Goal: Task Accomplishment & Management: Use online tool/utility

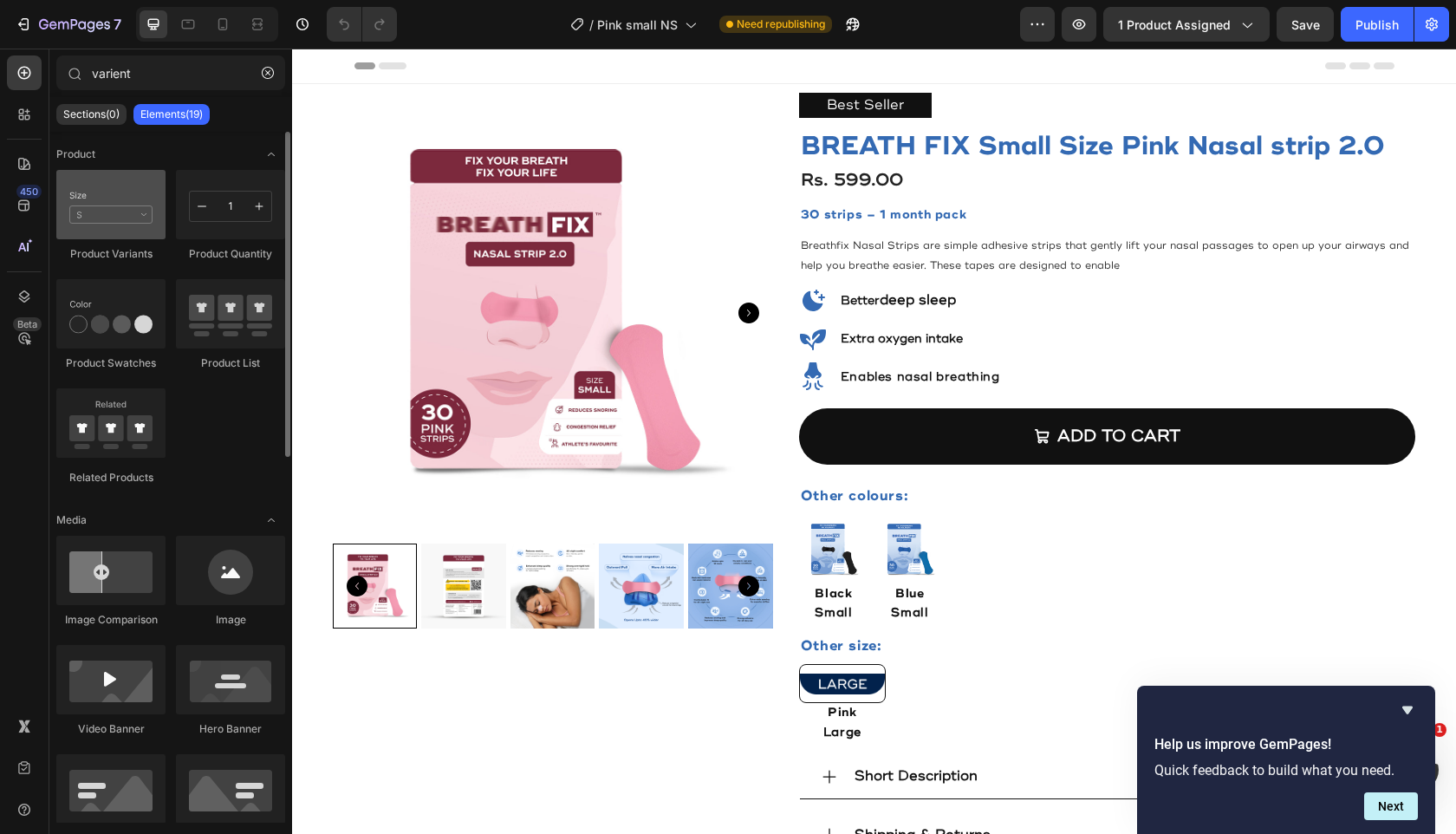
type input "varient"
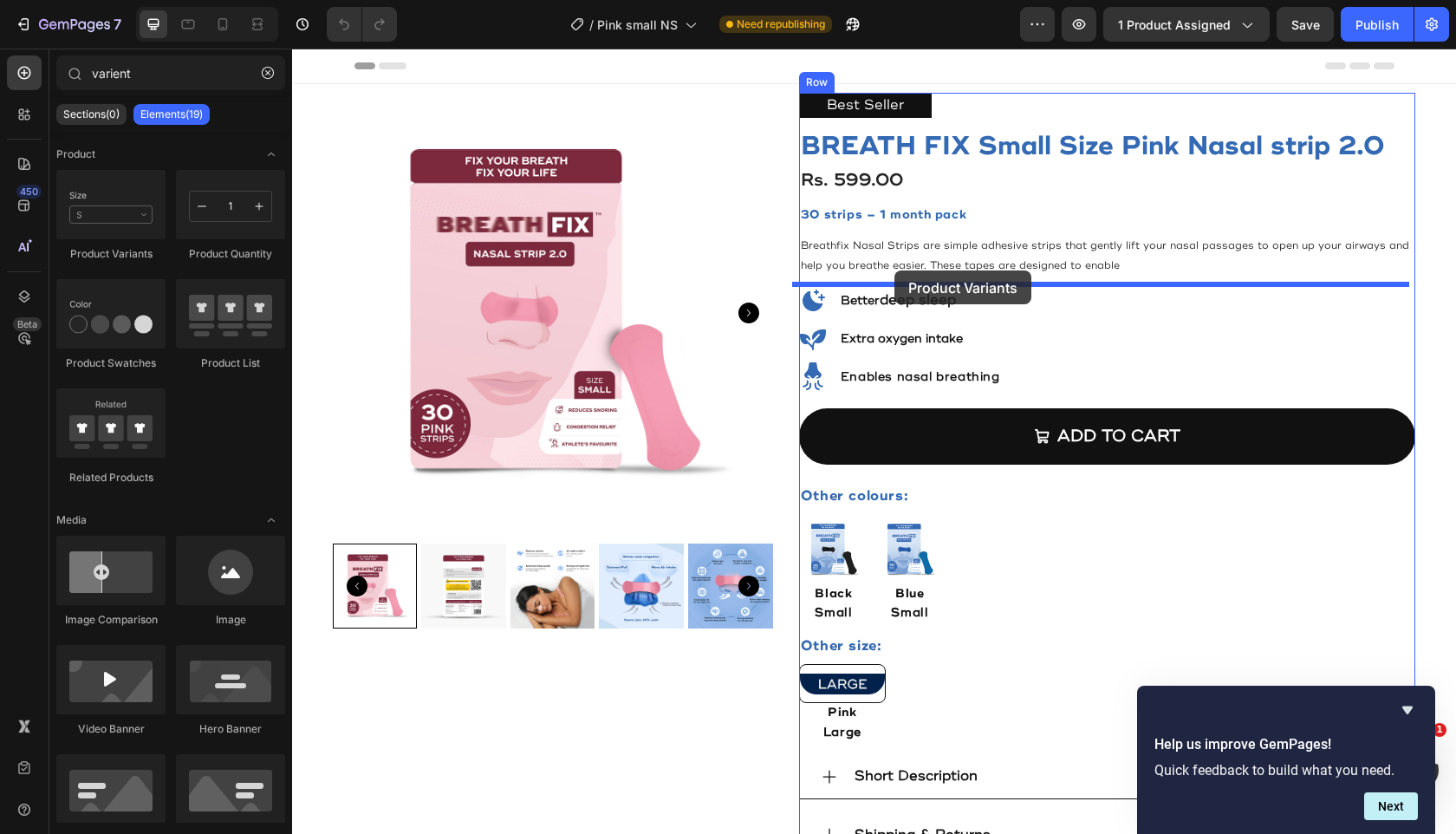
drag, startPoint x: 436, startPoint y: 251, endPoint x: 894, endPoint y: 271, distance: 458.4
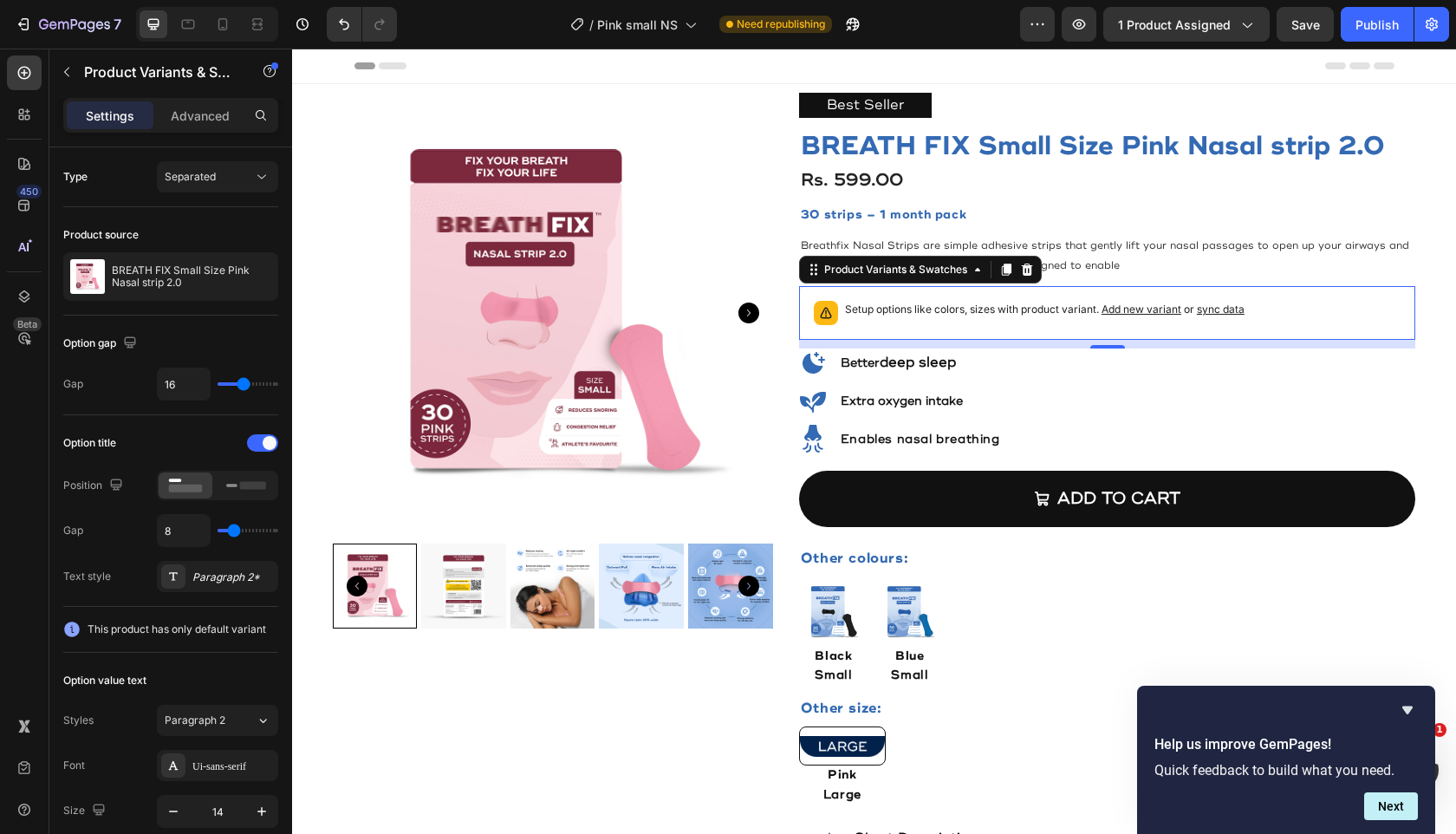
click at [1208, 311] on span "sync data" at bounding box center [1221, 308] width 47 height 13
click at [1375, 39] on button "Publish" at bounding box center [1377, 25] width 73 height 35
click at [1219, 307] on span "sync data" at bounding box center [1221, 308] width 47 height 13
click at [1211, 307] on span "sync data" at bounding box center [1221, 308] width 47 height 13
click at [1021, 272] on icon at bounding box center [1027, 270] width 11 height 12
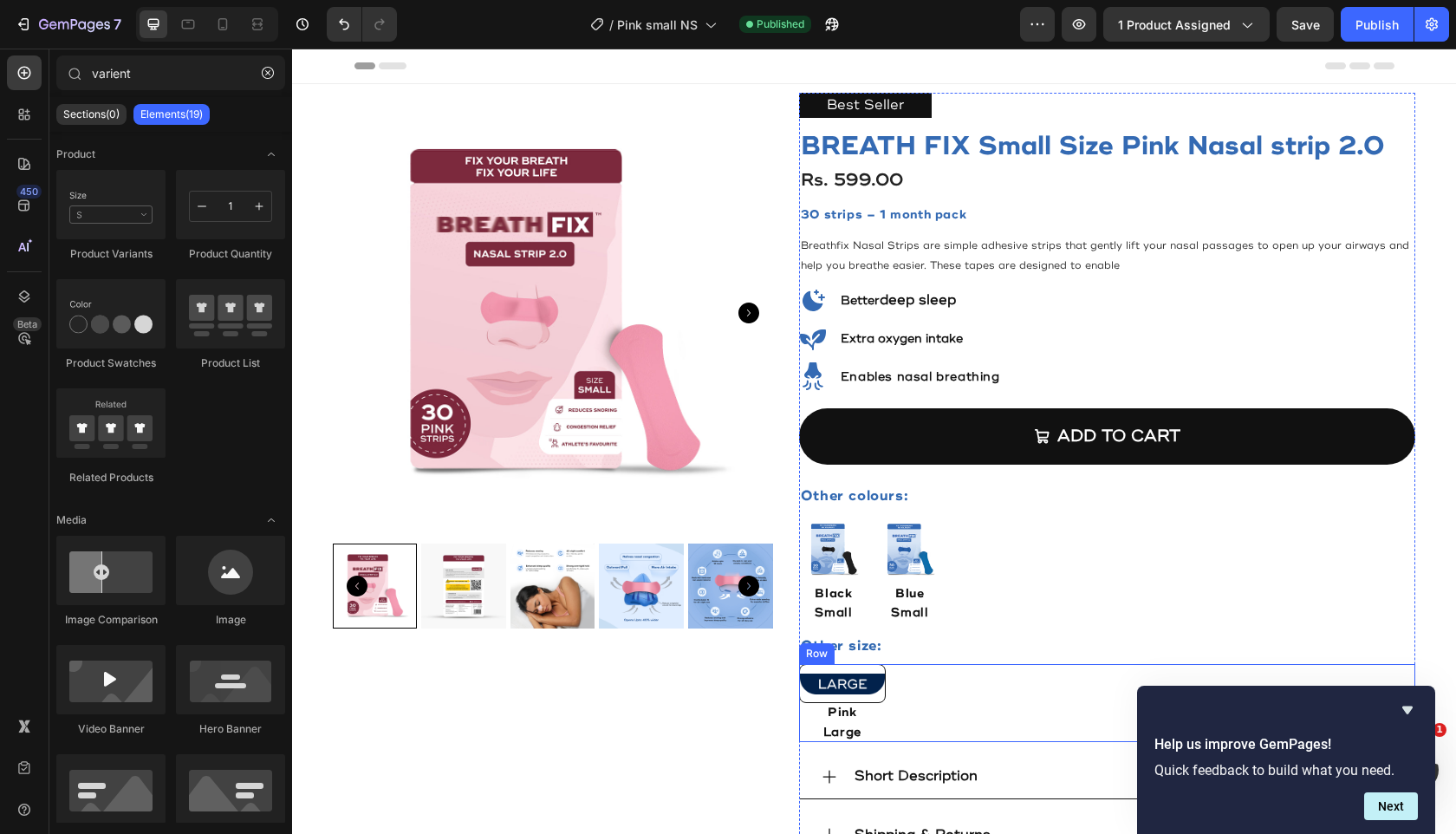
click at [885, 664] on div "Image Pink Text Block Large Text Block Row" at bounding box center [1107, 703] width 618 height 78
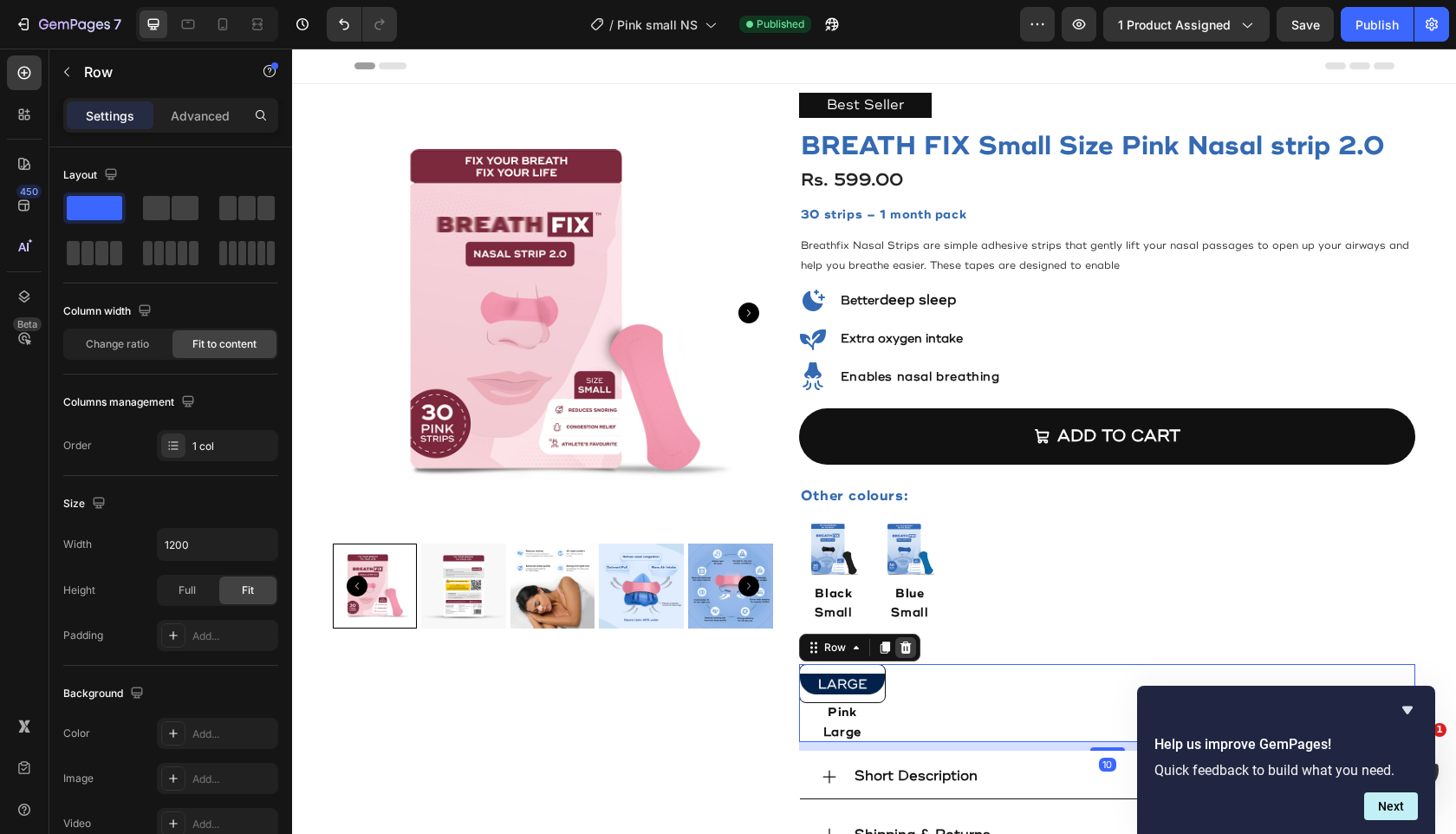
click at [905, 637] on div at bounding box center [906, 647] width 21 height 21
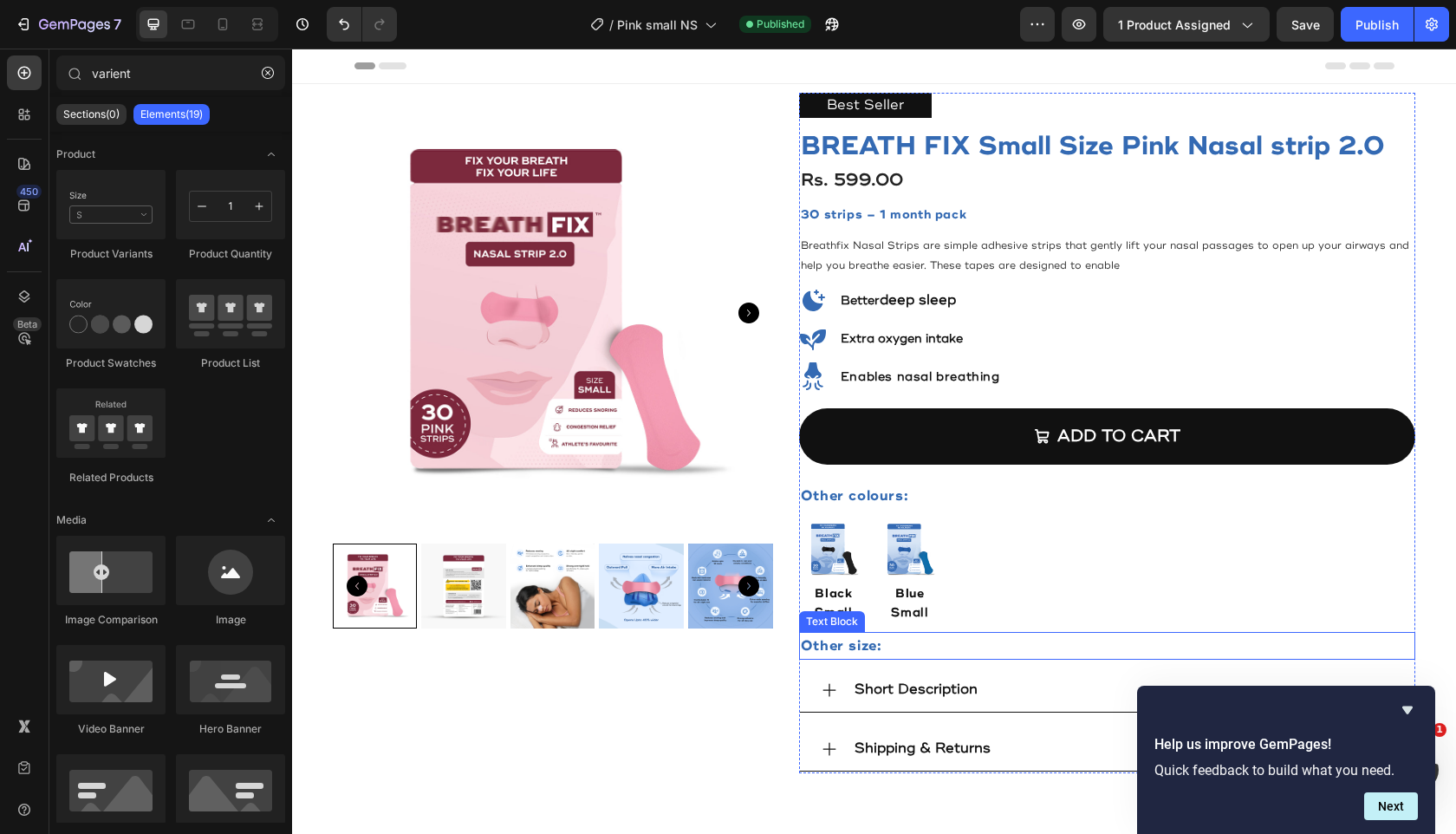
click at [903, 637] on p "Other size:" at bounding box center [1107, 646] width 614 height 25
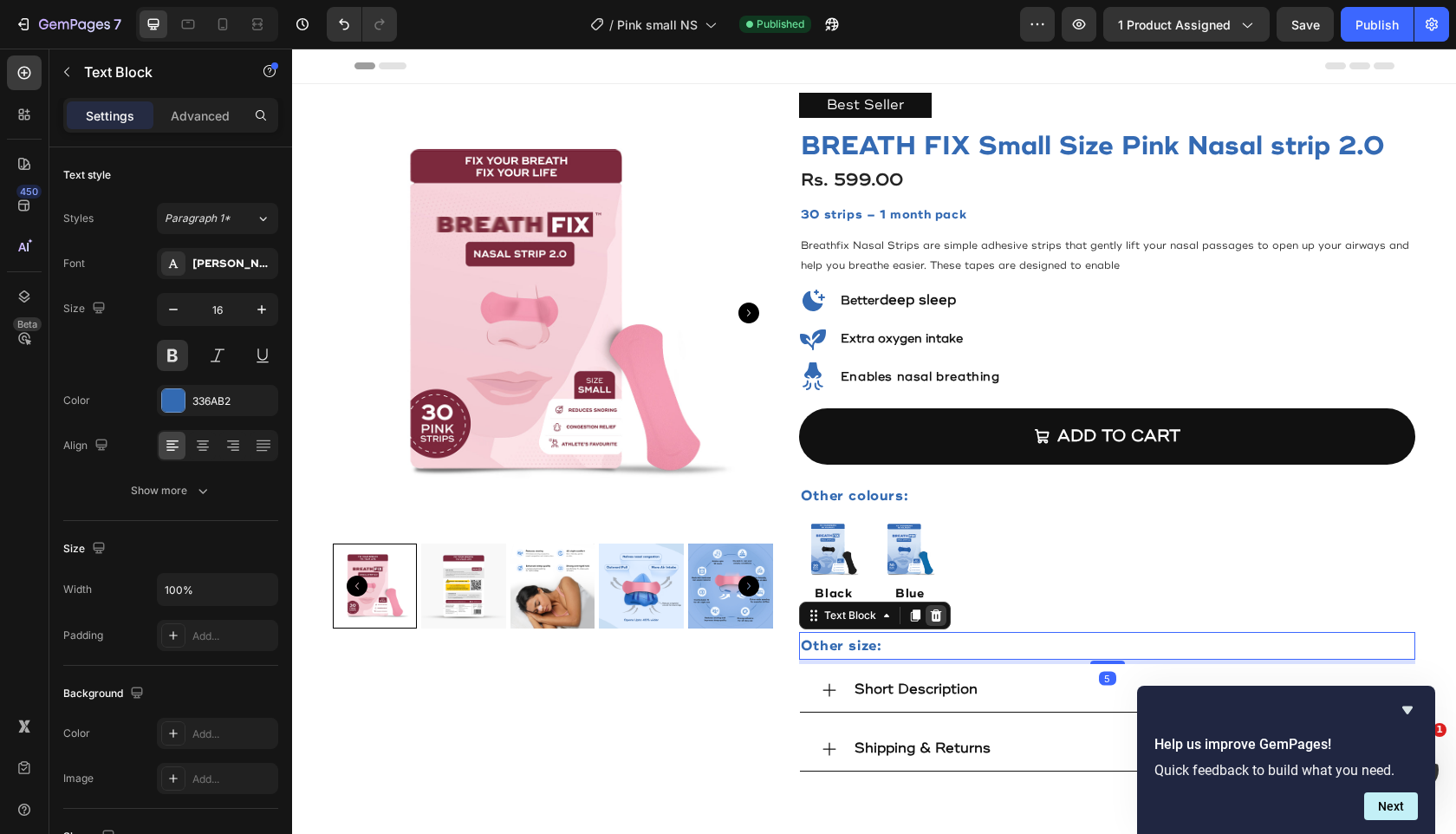
click at [929, 609] on icon at bounding box center [937, 616] width 14 height 14
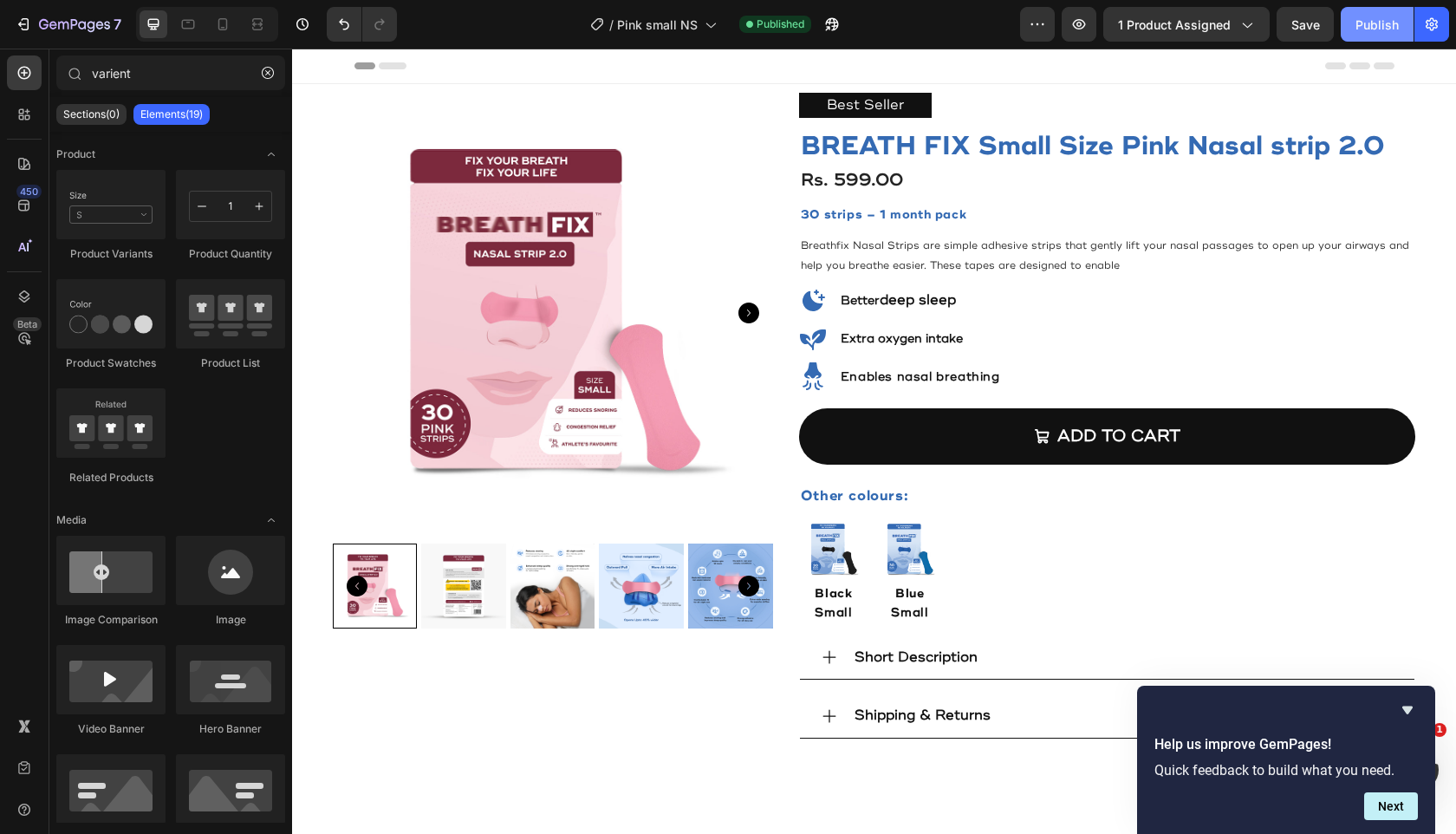
click at [1378, 32] on div "Publish" at bounding box center [1377, 25] width 43 height 18
click at [1223, 18] on span "1 product assigned" at bounding box center [1175, 25] width 113 height 18
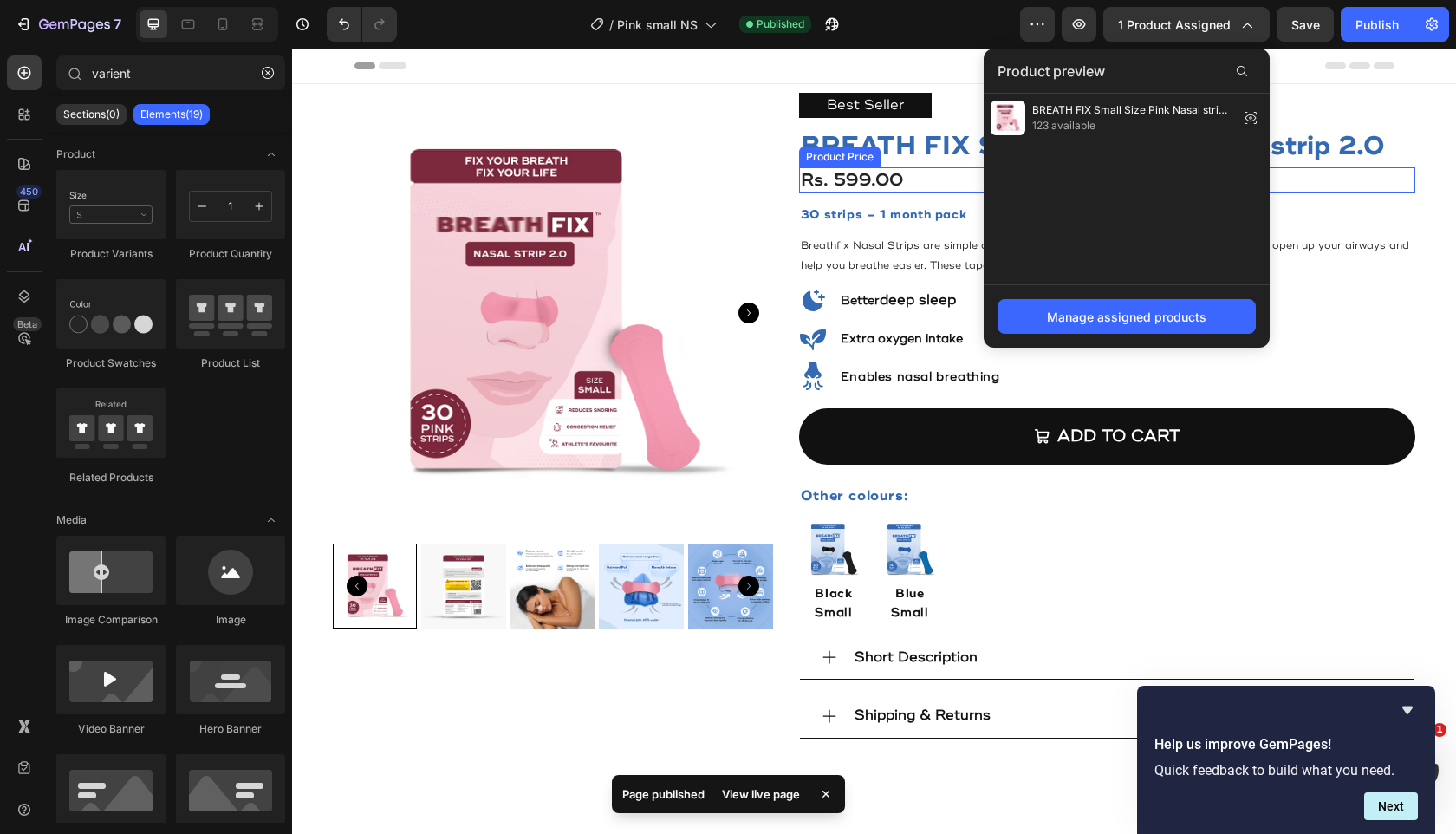
click at [1316, 189] on div "Rs. 599.00" at bounding box center [1107, 180] width 618 height 26
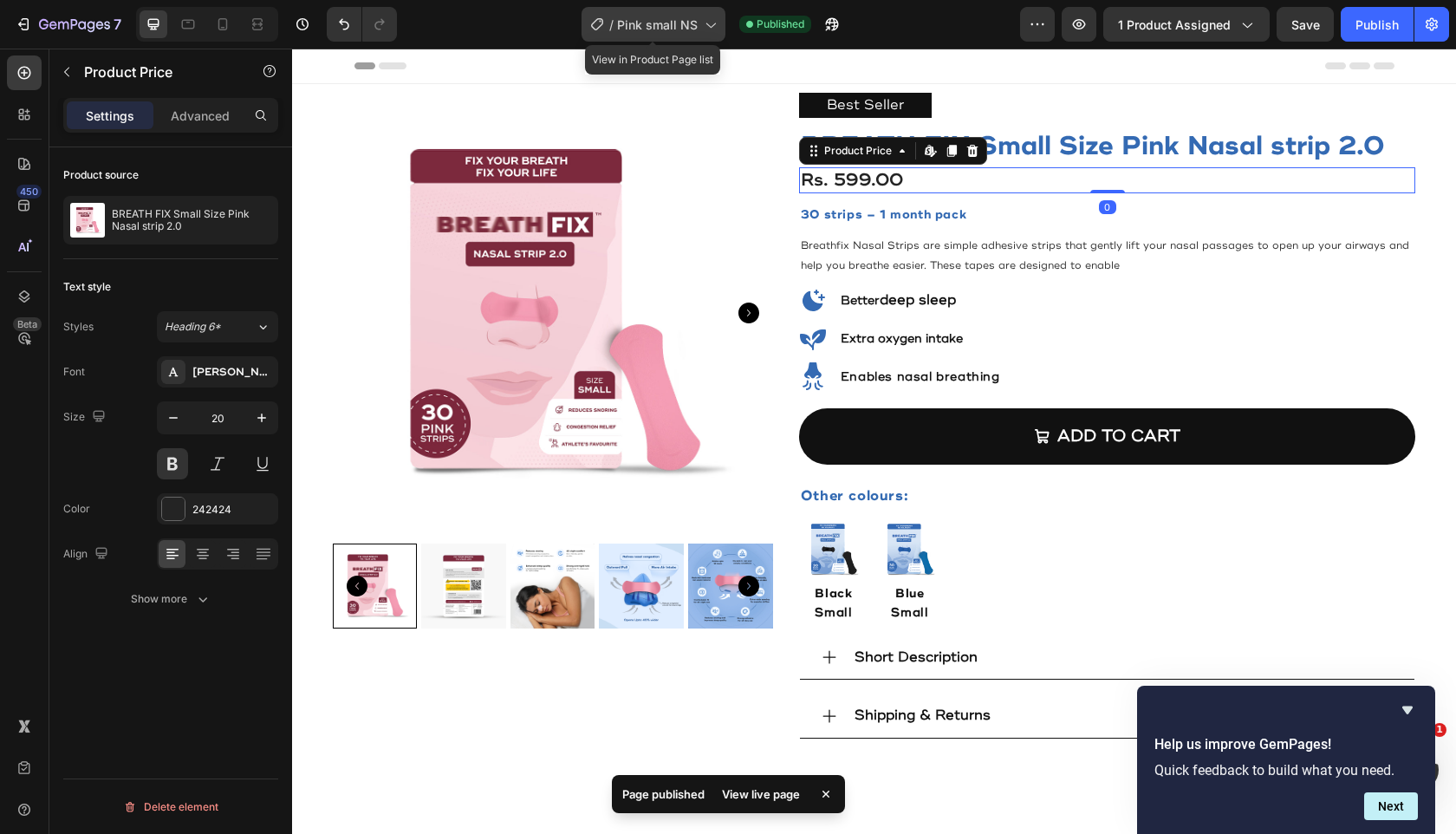
click at [696, 28] on span "Pink small NS" at bounding box center [658, 25] width 81 height 18
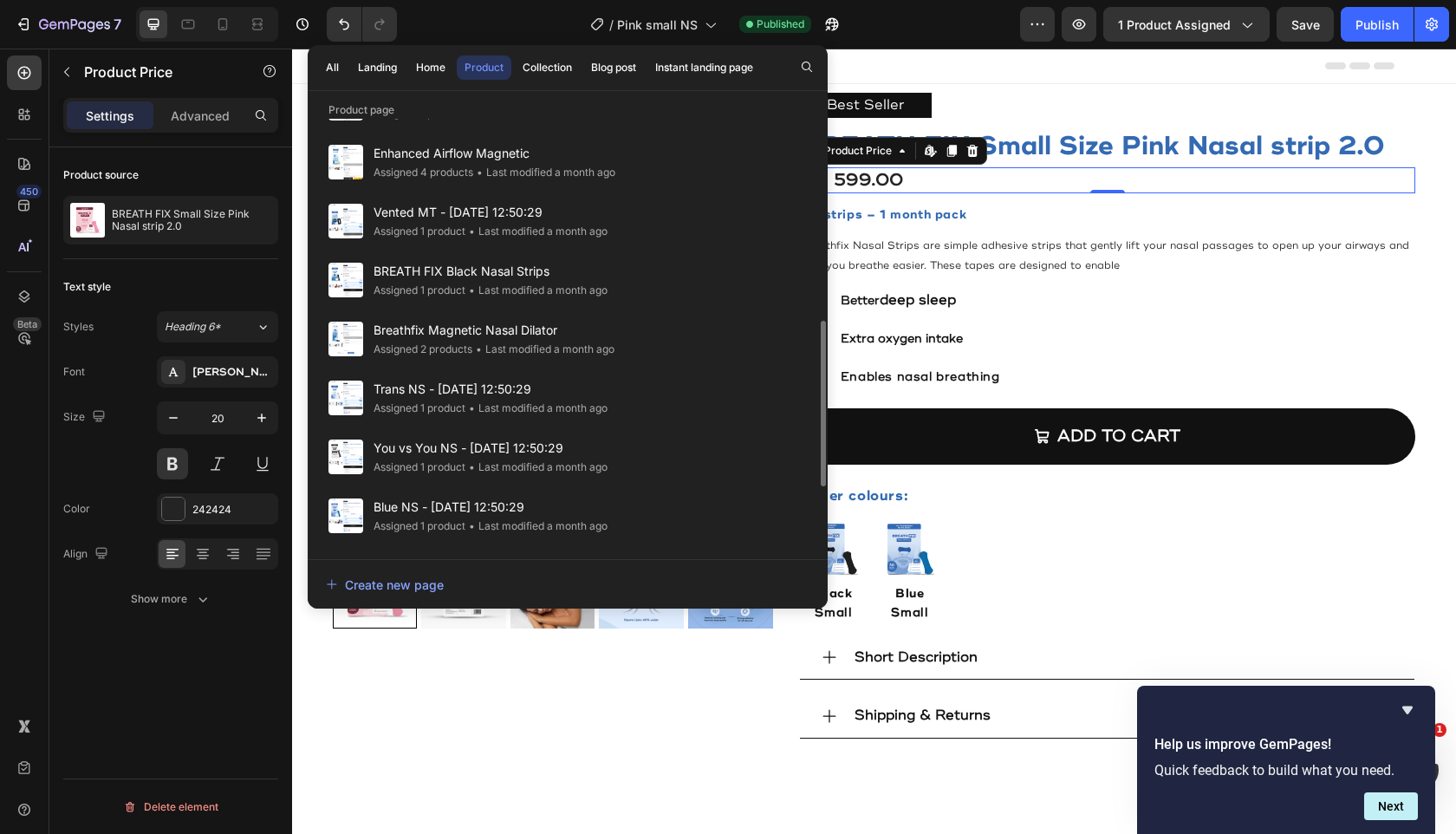
scroll to position [699, 0]
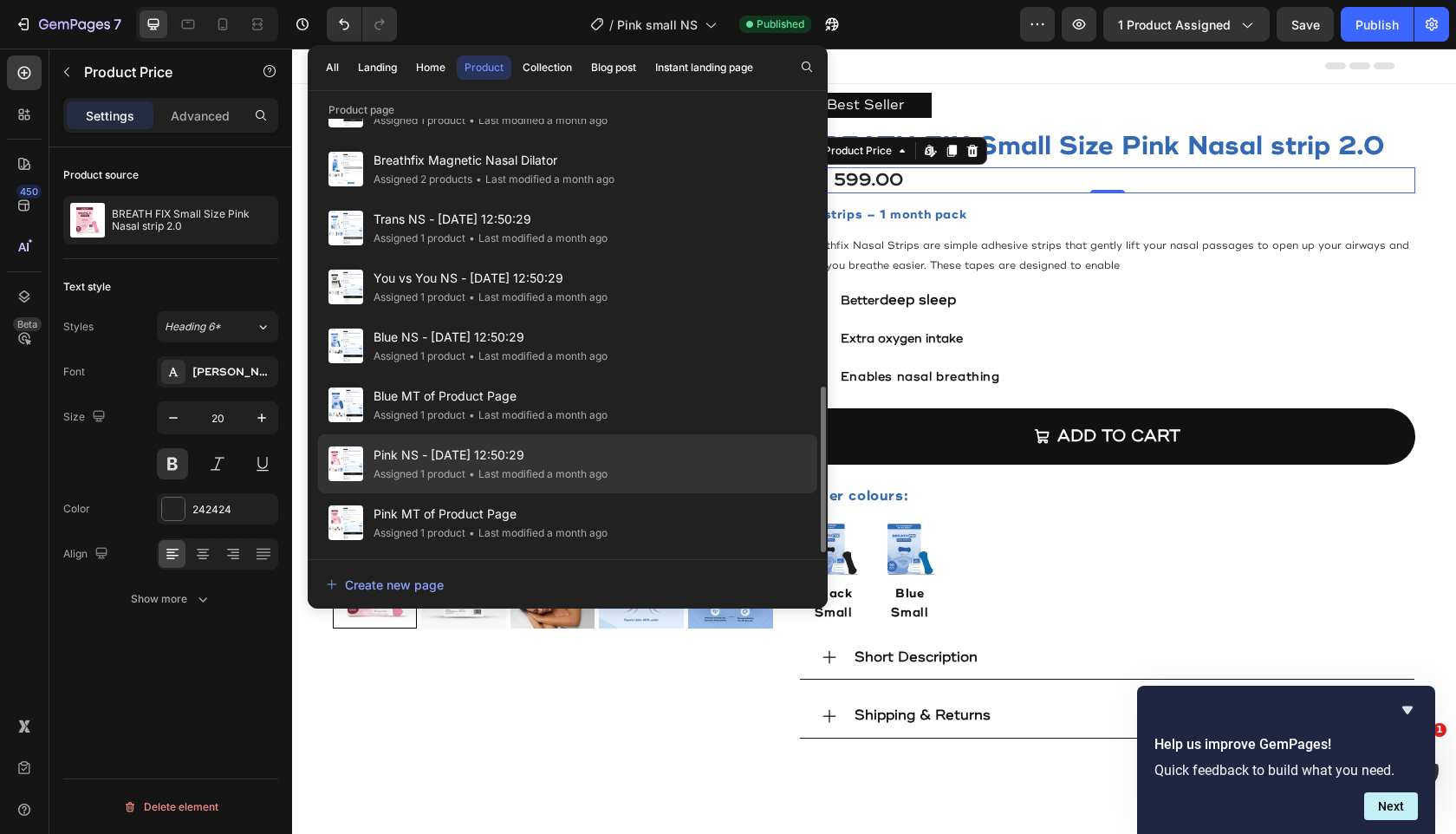
click at [579, 453] on span "Pink NS - [DATE] 12:50:29" at bounding box center [491, 456] width 234 height 21
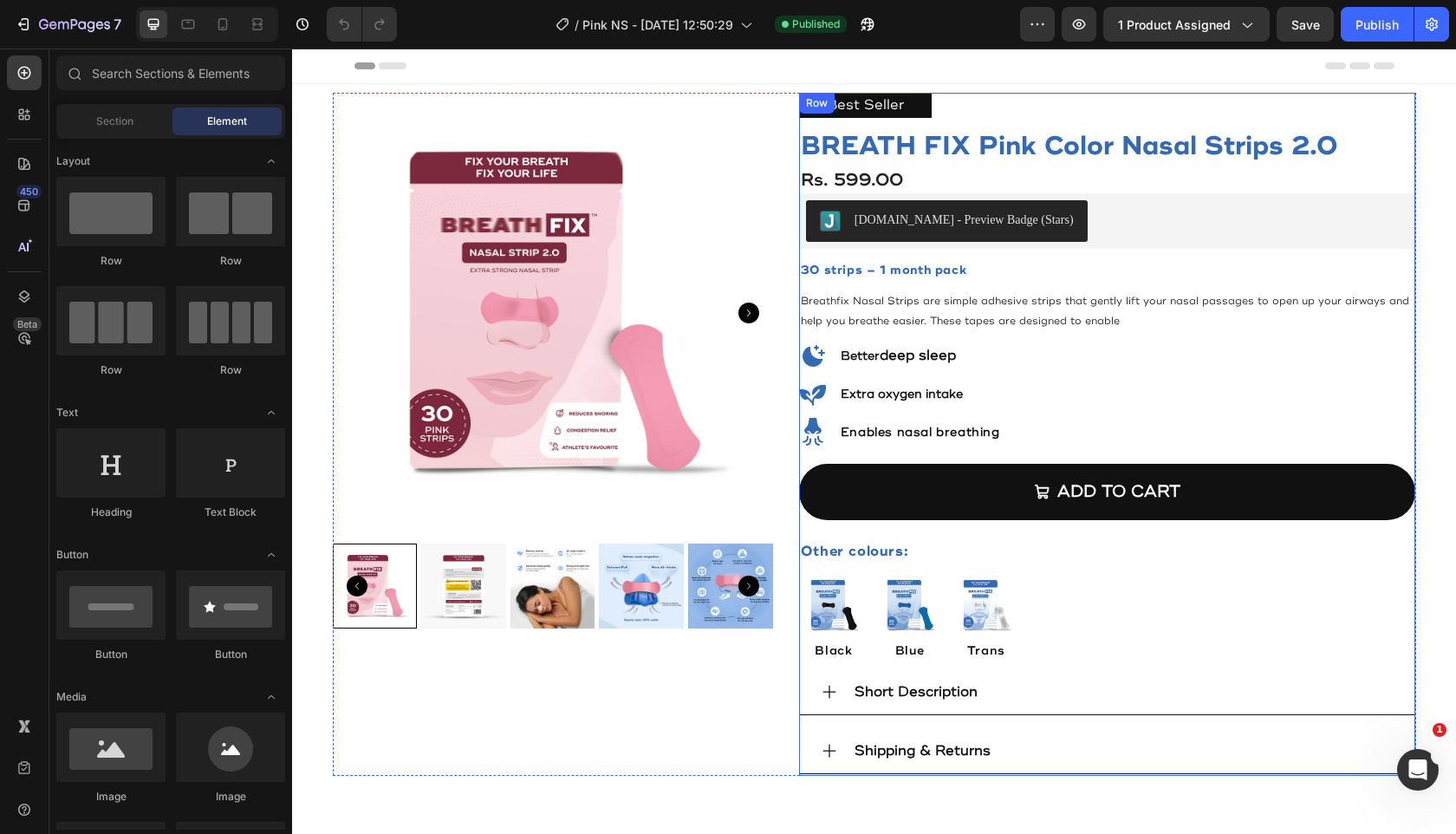
click at [943, 456] on div "Best Seller Text Block BREATH FIX Pink Color Nasal Strips 2.0 Product Title Rs.…" at bounding box center [1107, 435] width 618 height 683
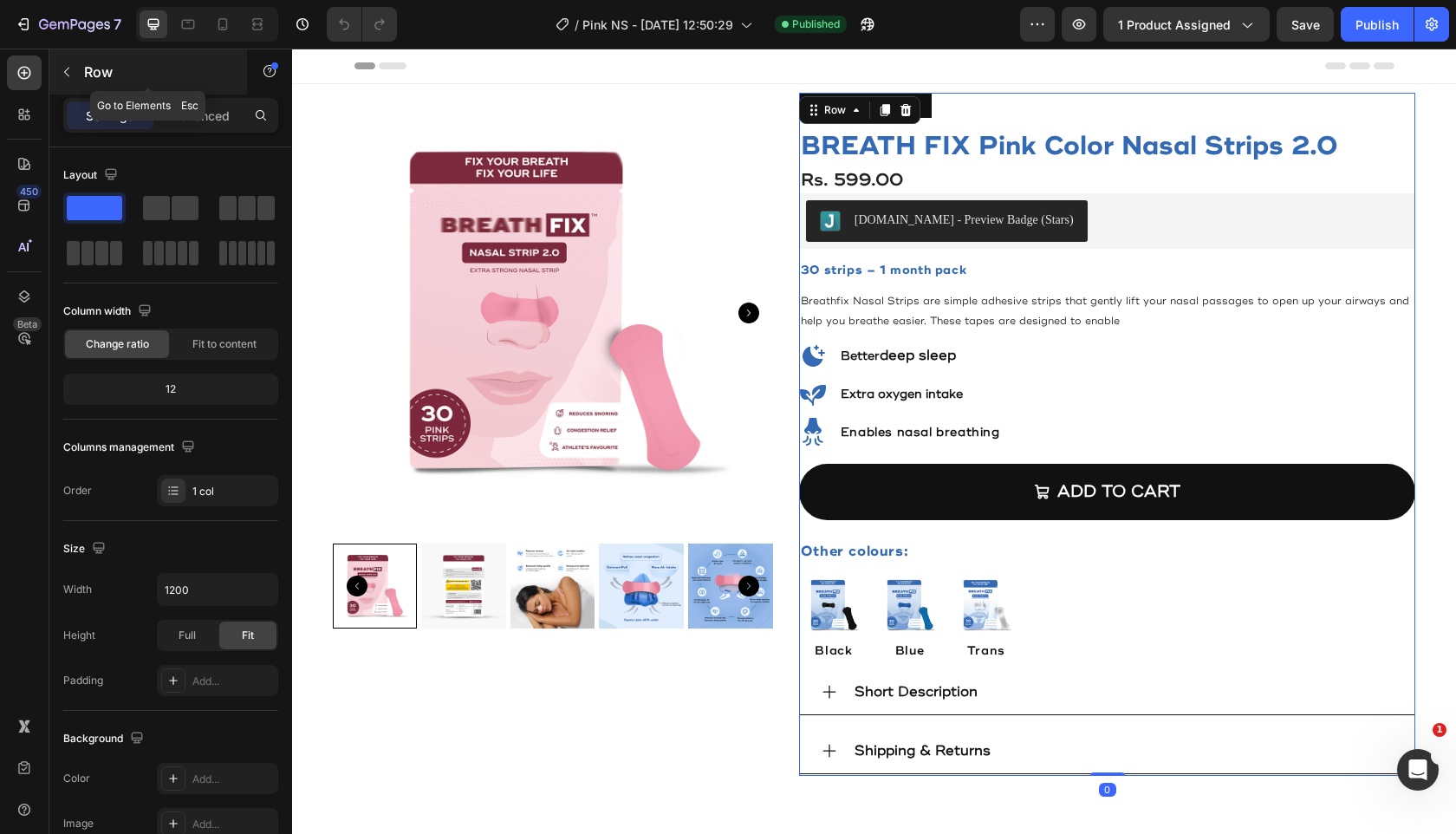
click at [65, 76] on icon "button" at bounding box center [67, 72] width 14 height 14
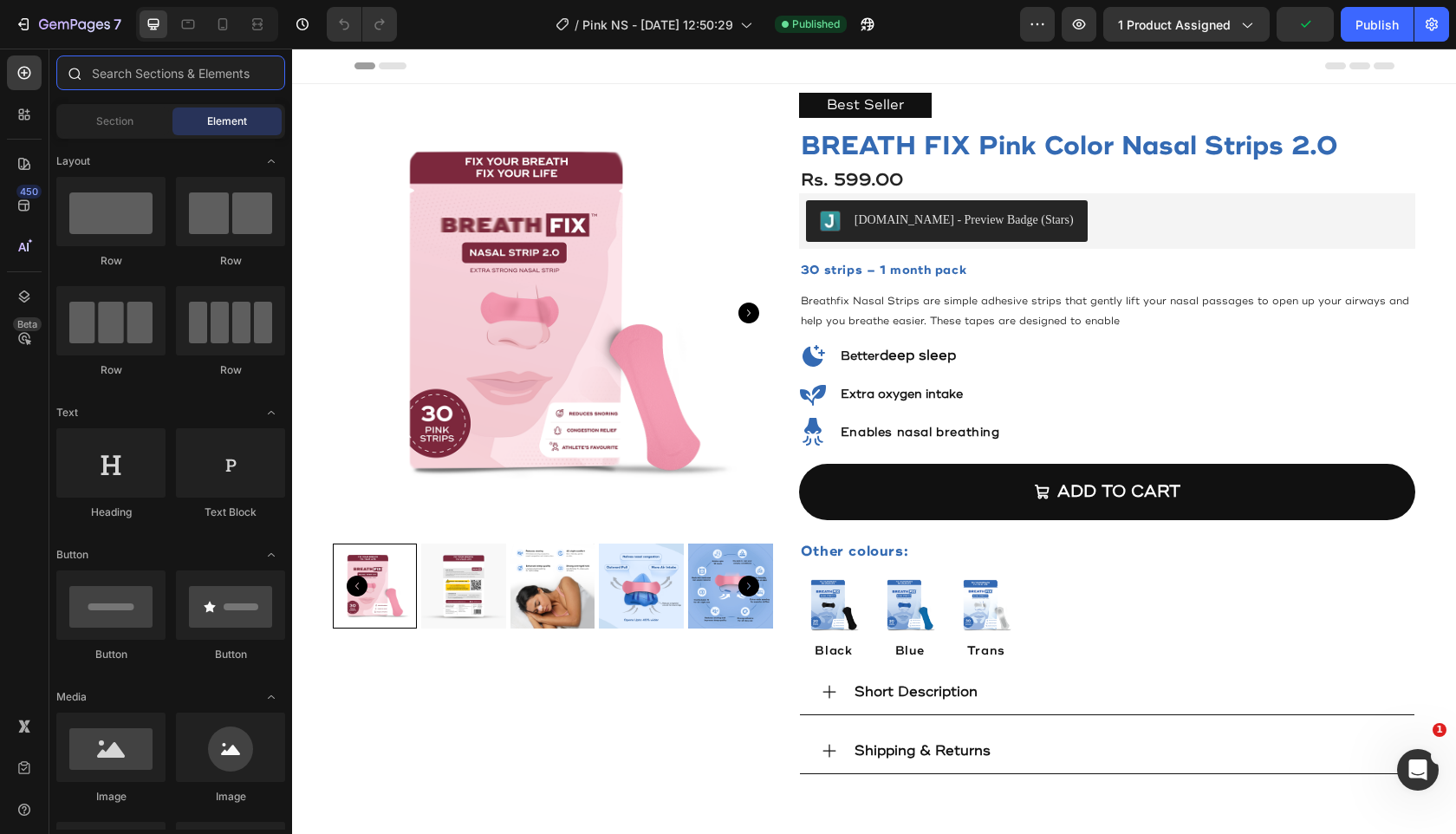
click at [124, 83] on input "text" at bounding box center [170, 73] width 229 height 35
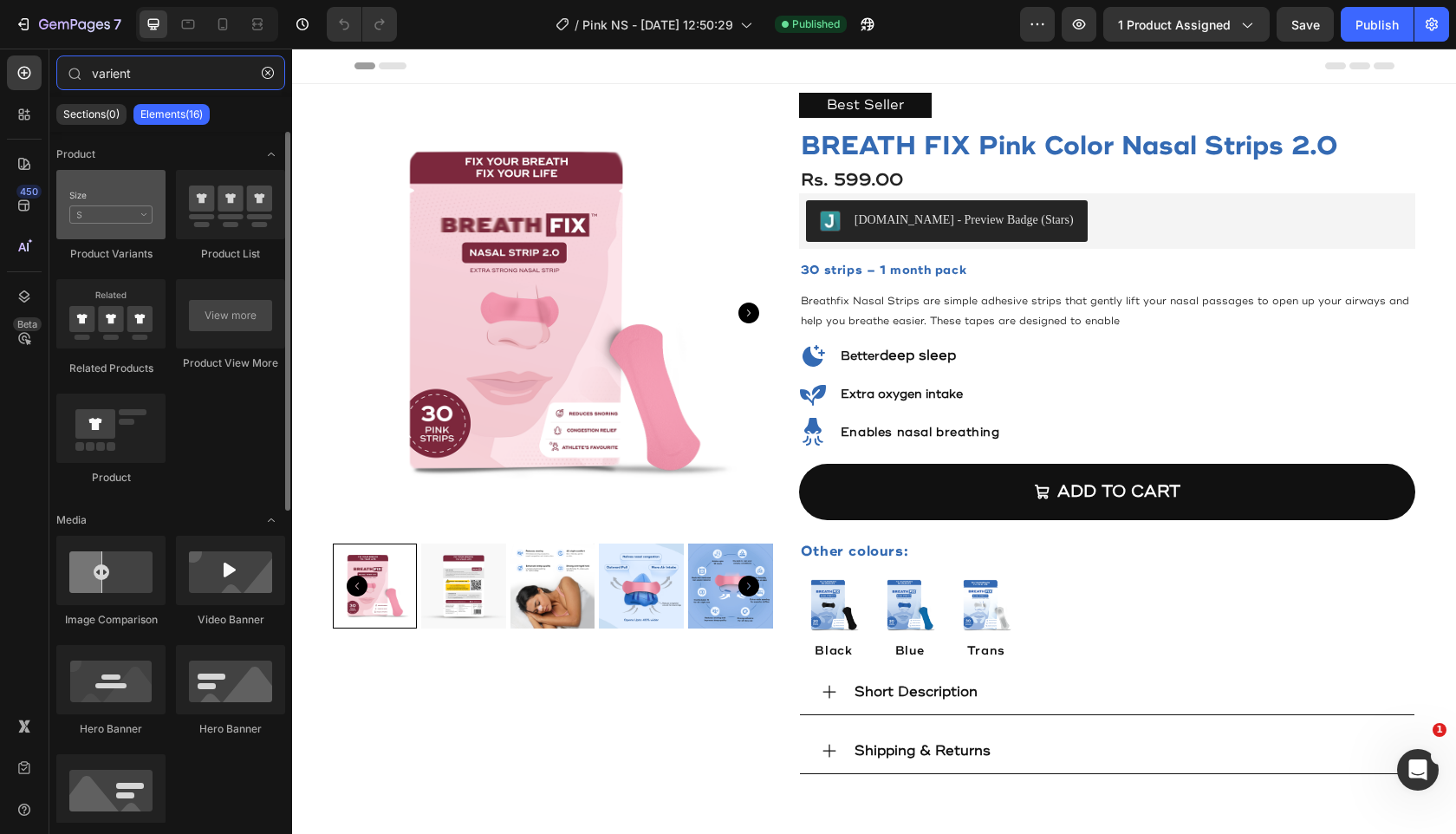
type input "varient"
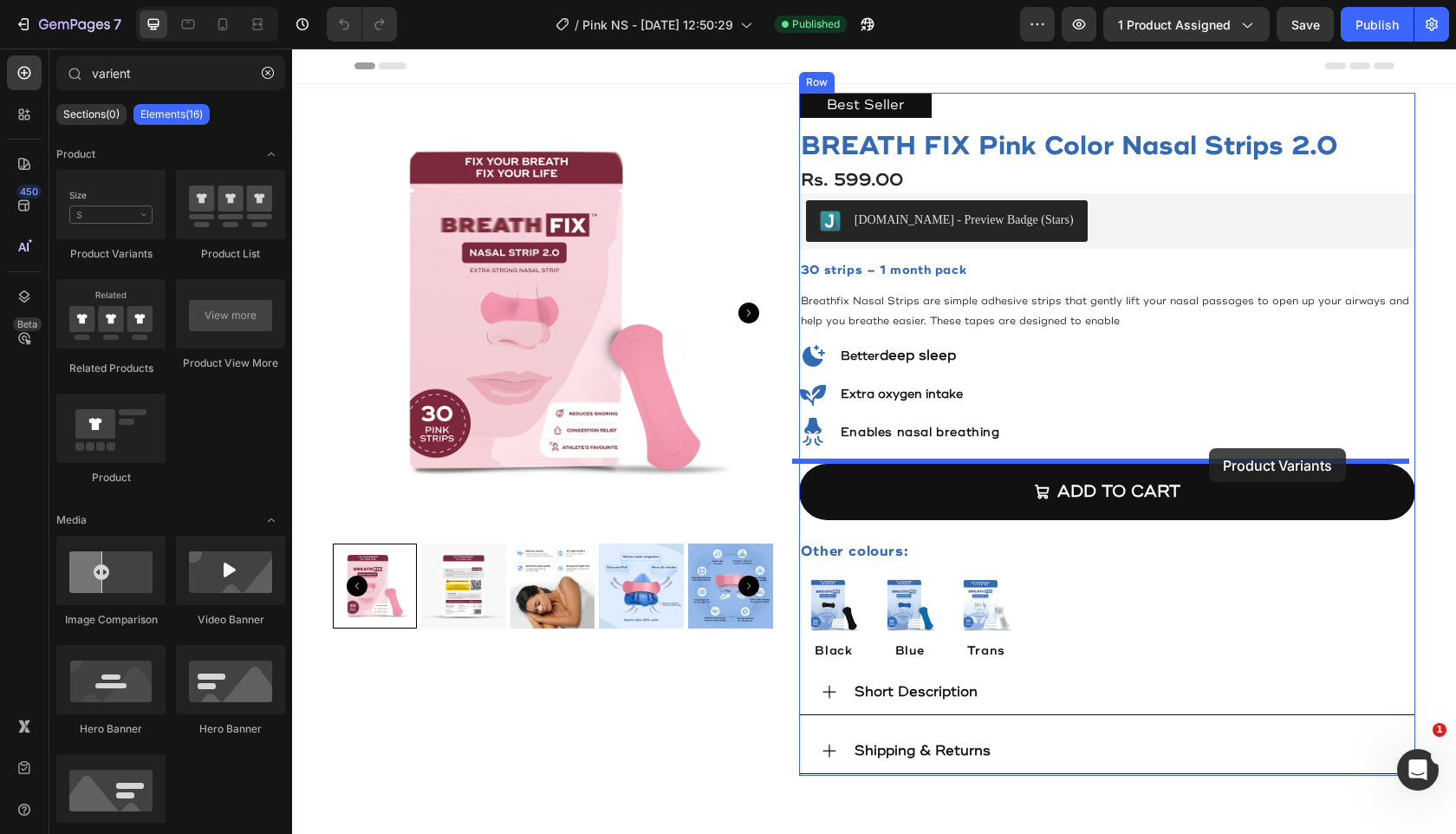
drag, startPoint x: 368, startPoint y: 258, endPoint x: 1206, endPoint y: 443, distance: 858.2
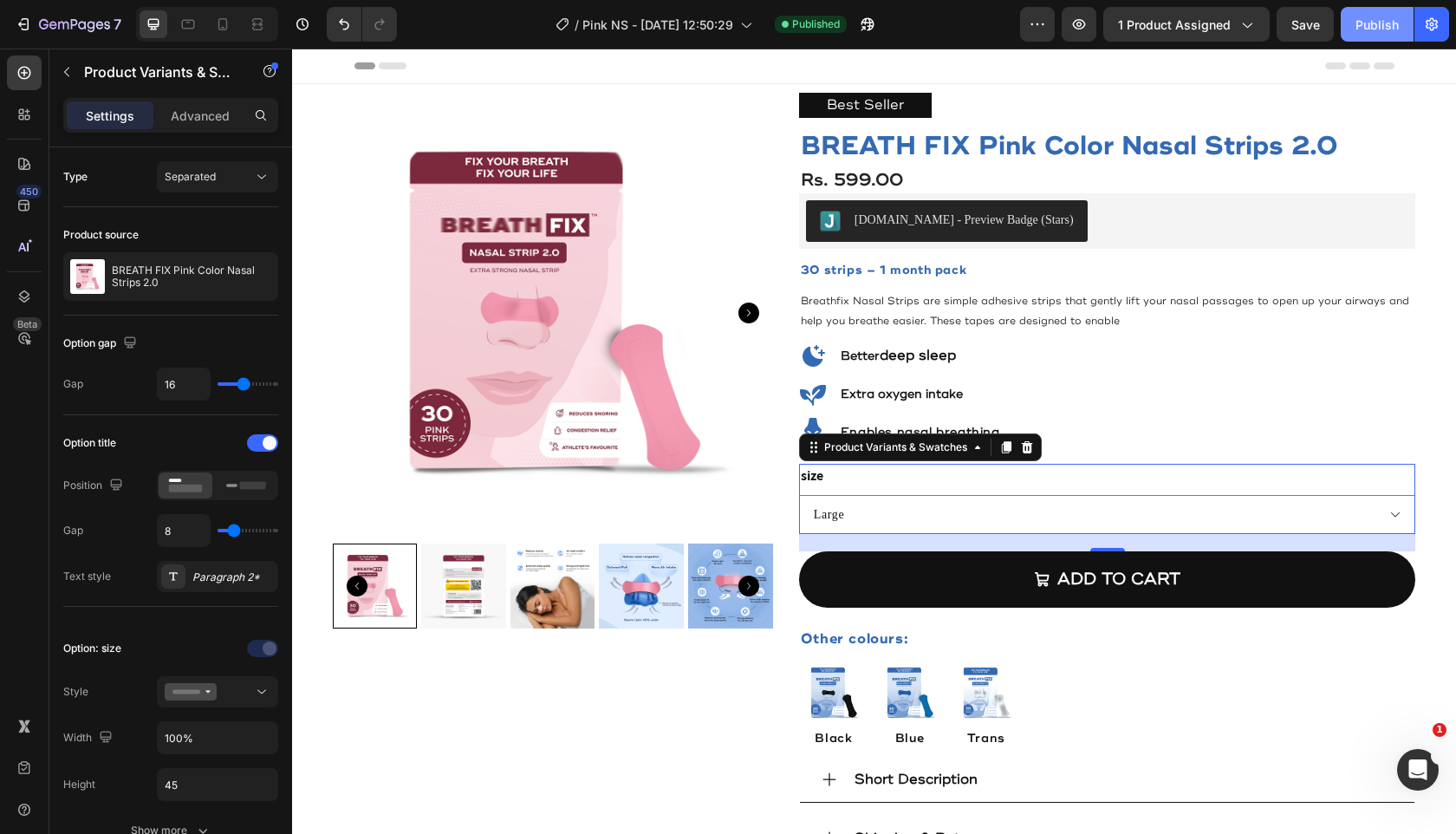
click at [1375, 23] on div "Publish" at bounding box center [1377, 25] width 43 height 18
click at [1392, 514] on select "Large Small" at bounding box center [1107, 514] width 618 height 39
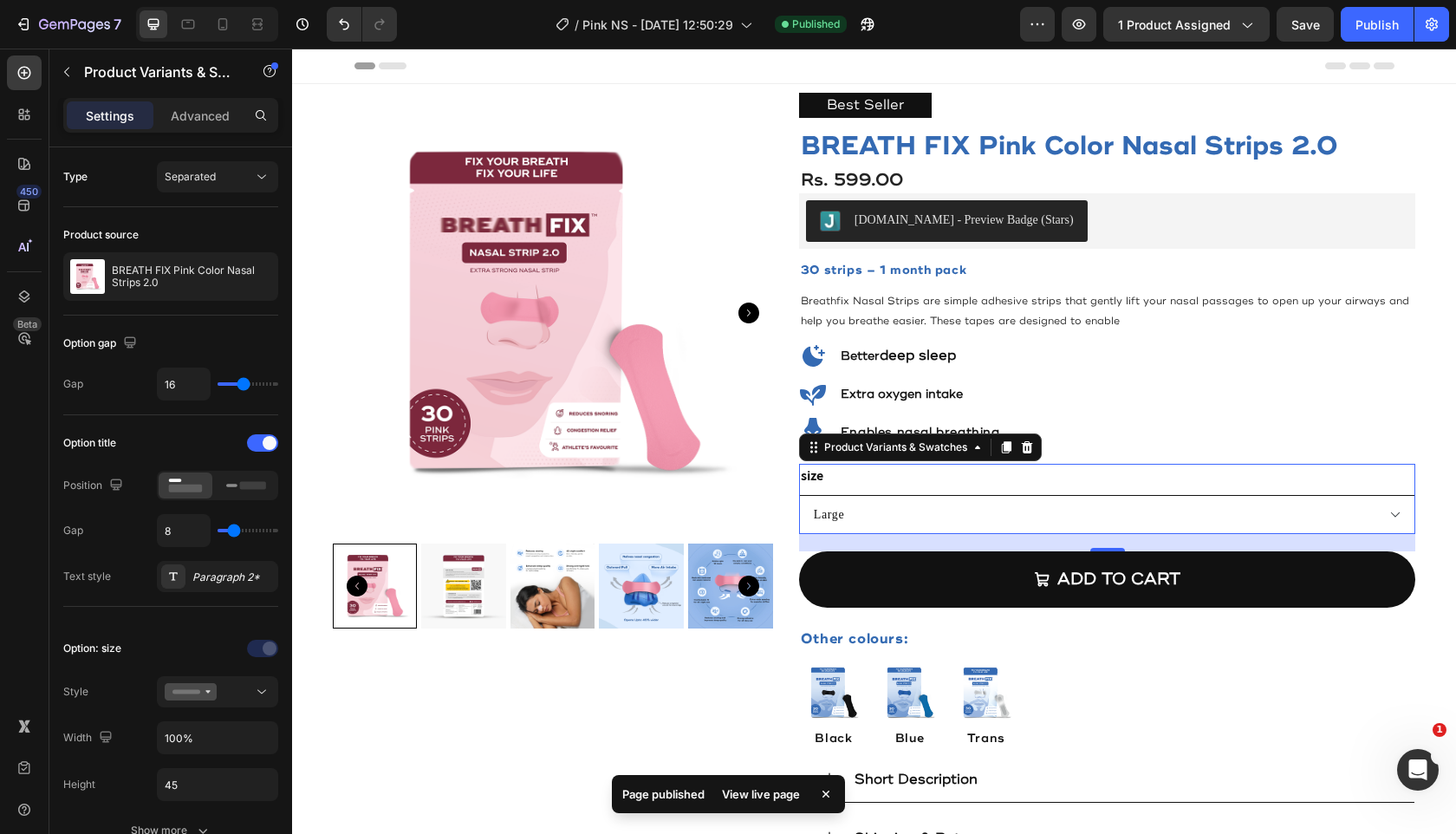
click at [1381, 503] on select "Large Small" at bounding box center [1107, 514] width 618 height 39
